Goal: Task Accomplishment & Management: Use online tool/utility

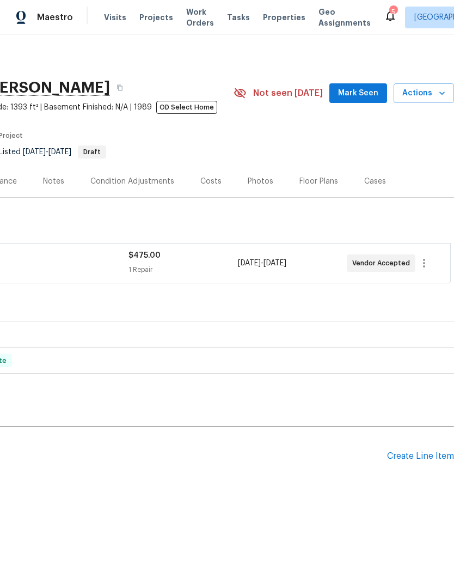
scroll to position [0, 161]
click at [153, 17] on span "Projects" at bounding box center [156, 17] width 34 height 11
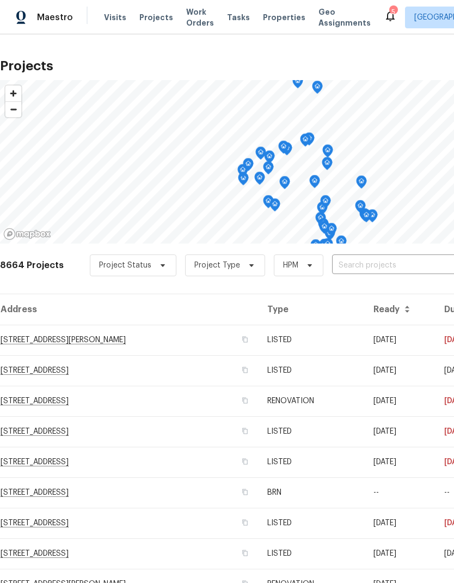
click at [399, 258] on input "text" at bounding box center [394, 265] width 125 height 17
type input "29840"
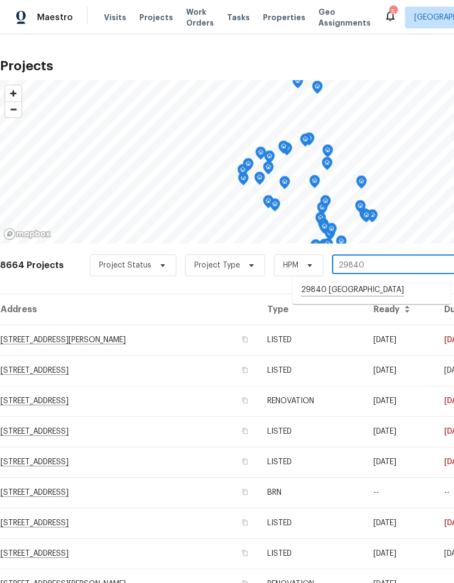
click at [408, 296] on li "29840 [GEOGRAPHIC_DATA]" at bounding box center [372, 290] width 159 height 19
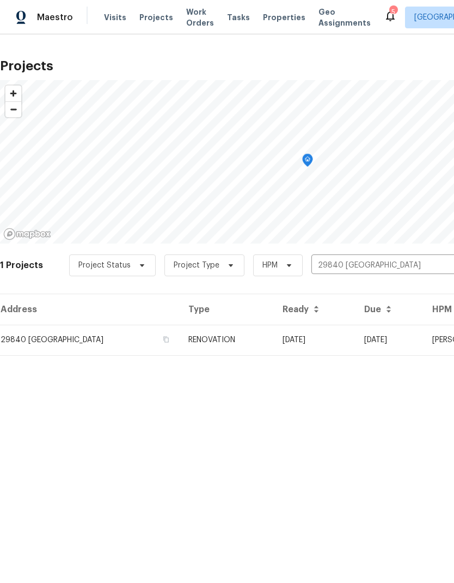
click at [356, 344] on td "[DATE]" at bounding box center [315, 340] width 82 height 31
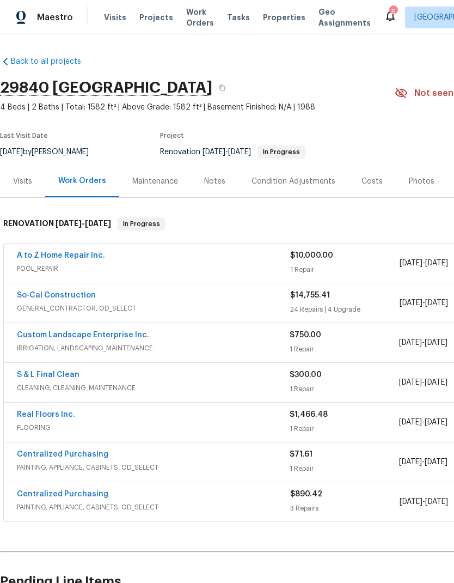
click at [214, 181] on div "Notes" at bounding box center [214, 181] width 21 height 11
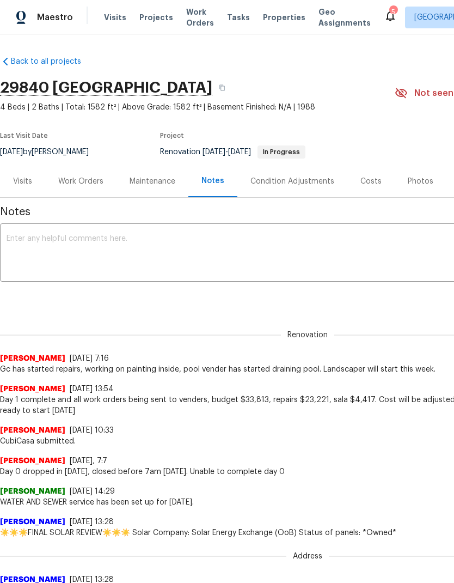
click at [36, 248] on textarea at bounding box center [308, 254] width 603 height 38
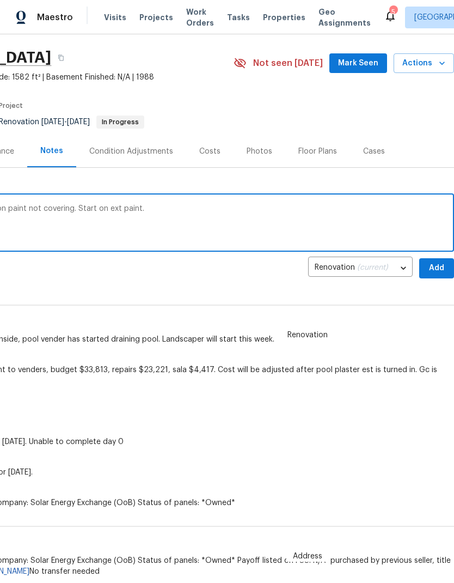
scroll to position [31, 161]
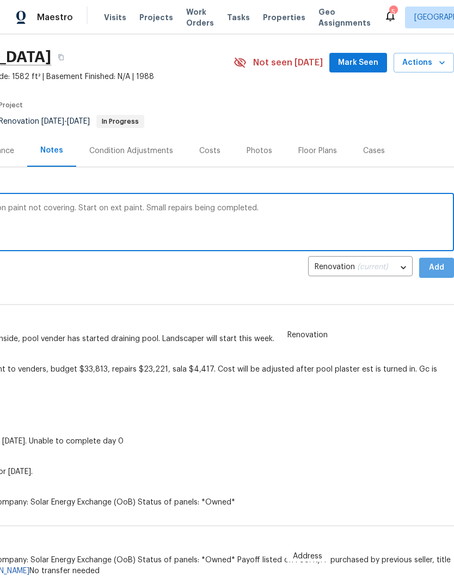
type textarea "Gc is completing Int paint, they ran short on paint not covering. Start on ext …"
click at [440, 267] on span "Add" at bounding box center [436, 268] width 17 height 14
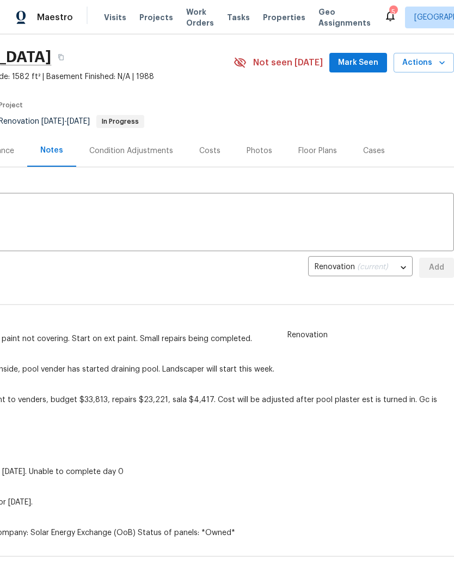
click at [149, 16] on span "Projects" at bounding box center [156, 17] width 34 height 11
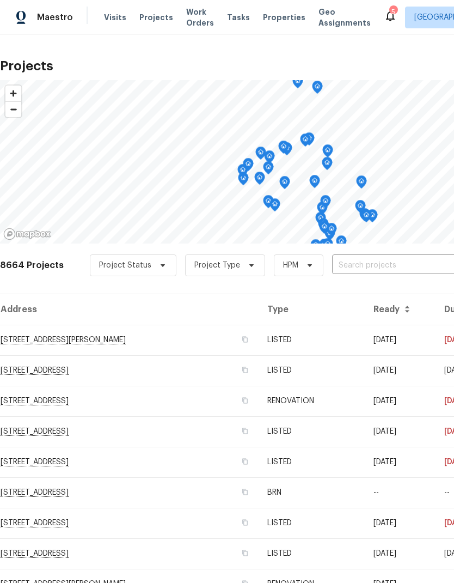
click at [405, 265] on input "text" at bounding box center [394, 265] width 125 height 17
type input "25707"
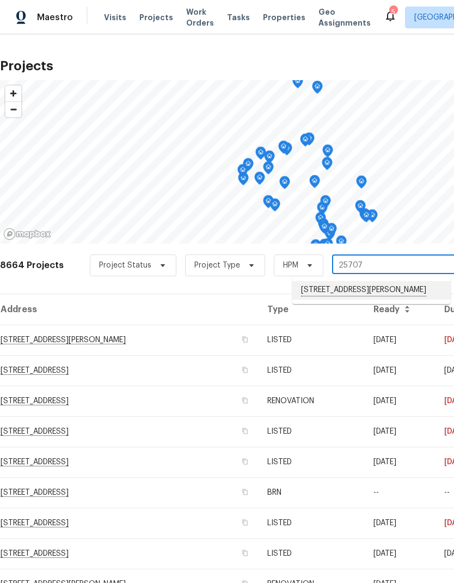
click at [399, 287] on li "[STREET_ADDRESS][PERSON_NAME]" at bounding box center [372, 290] width 159 height 19
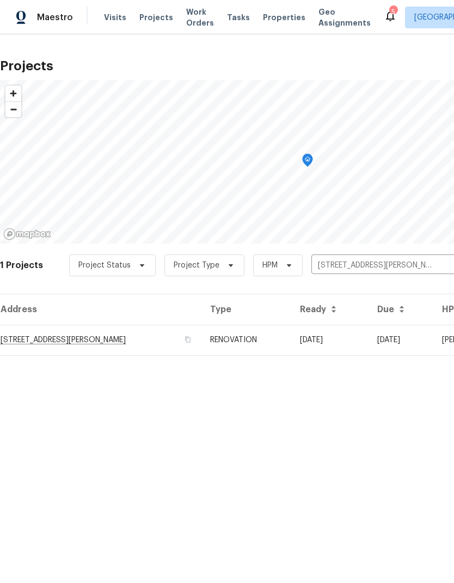
click at [369, 335] on td "[DATE]" at bounding box center [401, 340] width 65 height 31
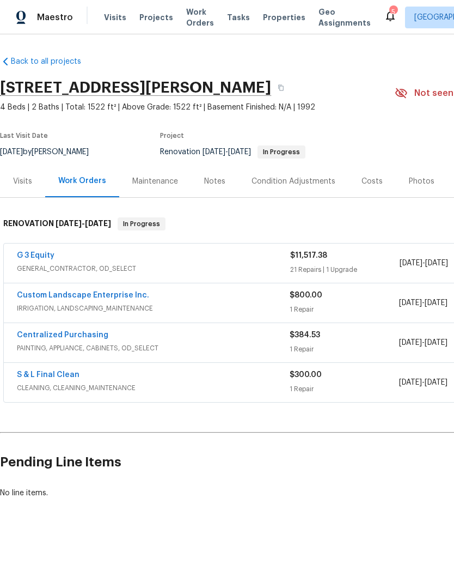
click at [225, 180] on div "Notes" at bounding box center [214, 181] width 47 height 32
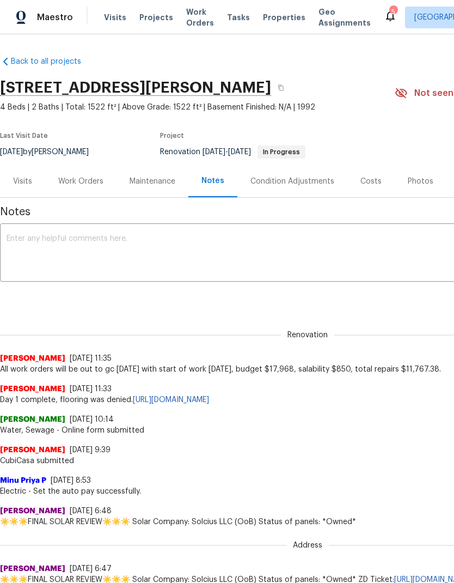
click at [39, 251] on textarea at bounding box center [308, 254] width 603 height 38
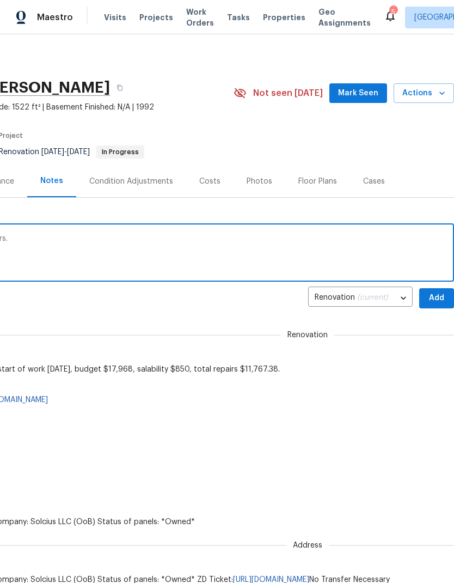
scroll to position [0, 161]
type textarea "Gc is on site painting and working on repairs."
click at [437, 300] on span "Add" at bounding box center [436, 298] width 17 height 14
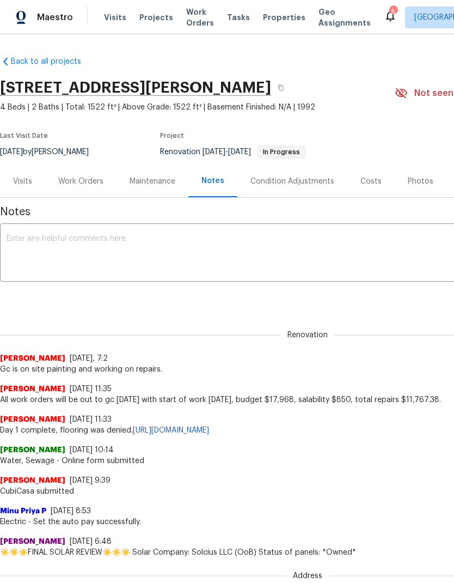
scroll to position [0, 0]
